Goal: Browse casually

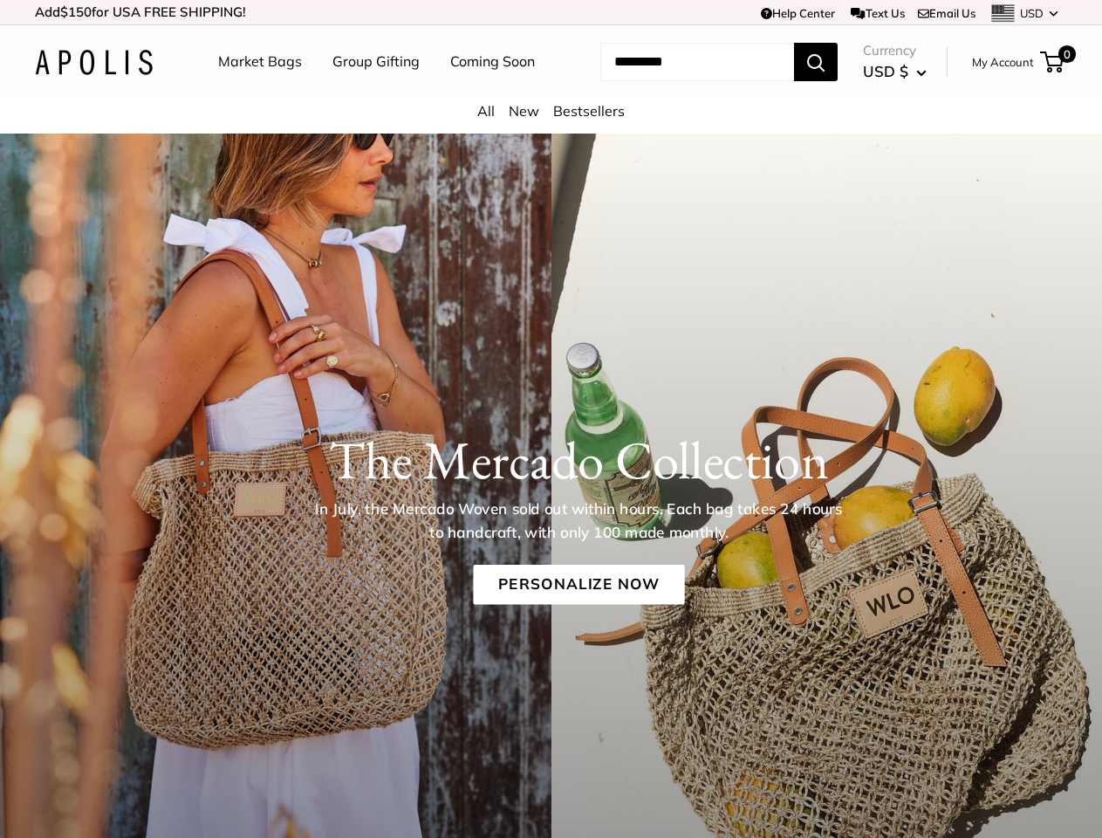
click at [550, 419] on div "The [PERSON_NAME] Collection In July, the [PERSON_NAME] Woven sold out within h…" at bounding box center [551, 505] width 1102 height 242
click at [550, 12] on td "Help Center Text Us Email Us *** *** *** *** *** *** *** *** *** *** *** USD US…" at bounding box center [761, 12] width 611 height 24
click at [550, 90] on nav "Market Bags Group Gifting Coming Soon" at bounding box center [391, 62] width 417 height 56
click at [371, 90] on ul "Market Bags Group Gifting Coming Soon" at bounding box center [391, 62] width 347 height 56
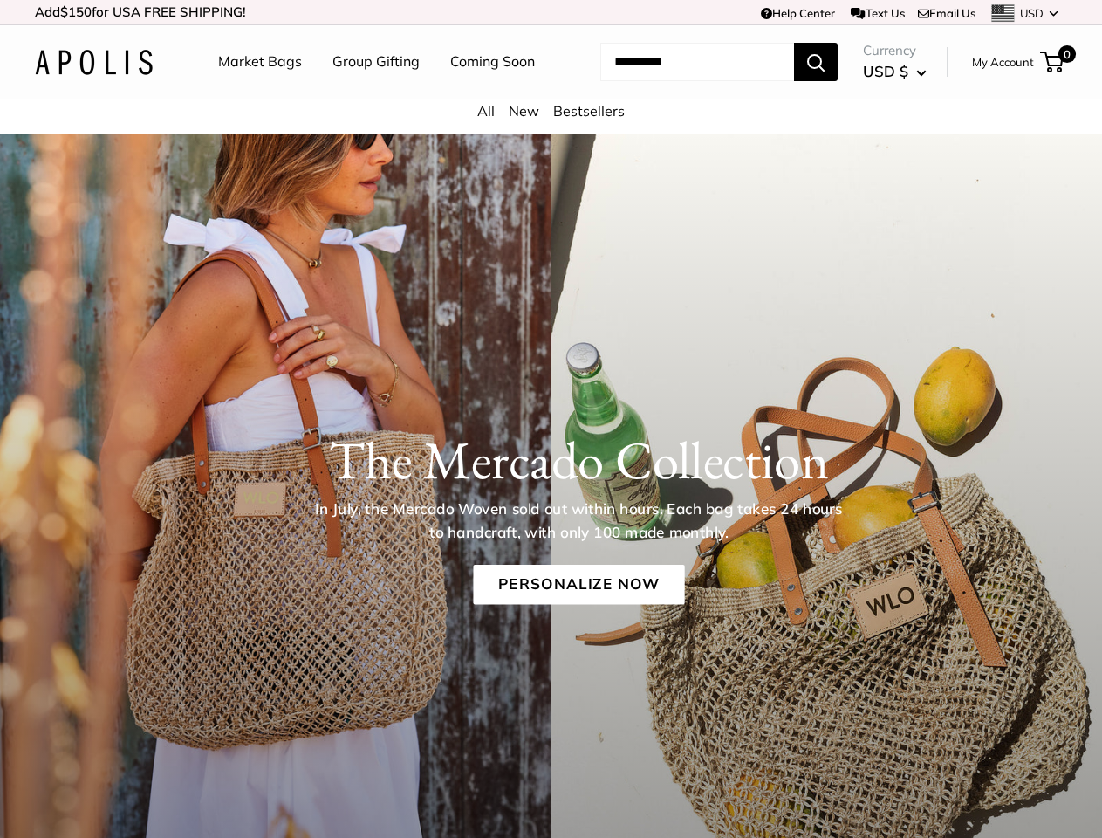
click at [676, 81] on input "Search..." at bounding box center [697, 62] width 194 height 38
click at [550, 491] on h1 "The Mercado Collection" at bounding box center [578, 459] width 981 height 63
